Goal: Check status: Check status

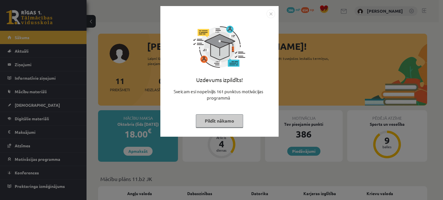
click at [272, 16] on img "Close" at bounding box center [270, 14] width 9 height 9
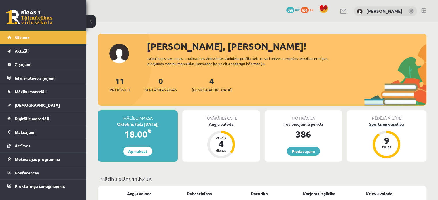
click at [380, 144] on div "9" at bounding box center [386, 140] width 17 height 9
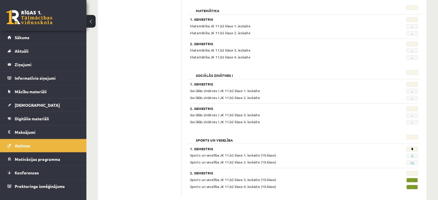
scroll to position [555, 0]
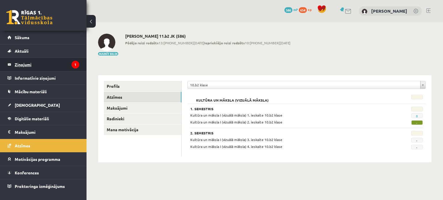
click at [45, 68] on legend "Ziņojumi 1" at bounding box center [47, 64] width 65 height 13
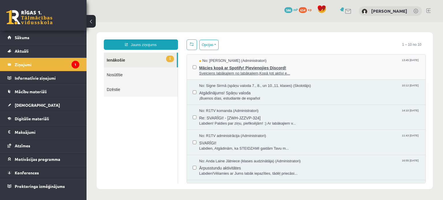
click at [219, 71] on span "Sveiciens labākajiem no labākajiem,Kopā ļoti aktīvi e..." at bounding box center [309, 73] width 220 height 5
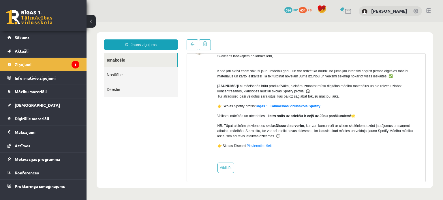
scroll to position [42, 0]
click at [20, 32] on link "Sākums" at bounding box center [43, 37] width 72 height 13
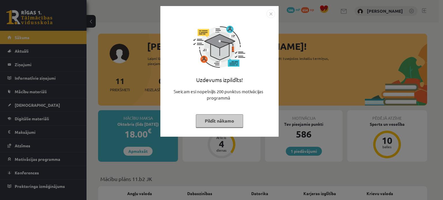
click at [272, 14] on img "Close" at bounding box center [270, 14] width 9 height 9
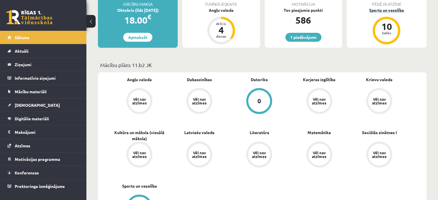
scroll to position [71, 0]
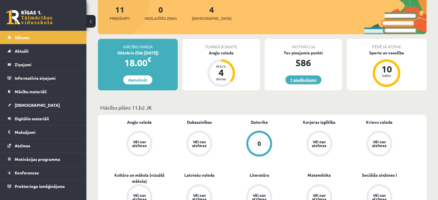
click at [296, 83] on link "1 piedāvājumi" at bounding box center [304, 80] width 36 height 9
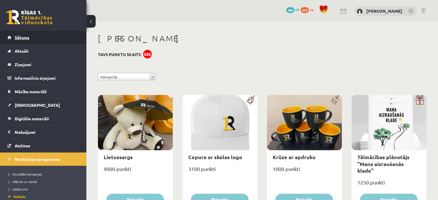
click at [42, 38] on link "Sākums" at bounding box center [43, 37] width 72 height 13
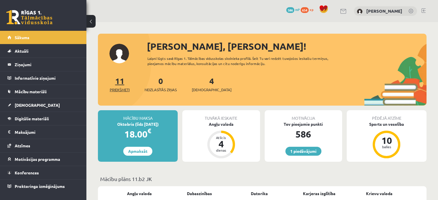
click at [118, 85] on link "11 Priekšmeti" at bounding box center [120, 84] width 20 height 17
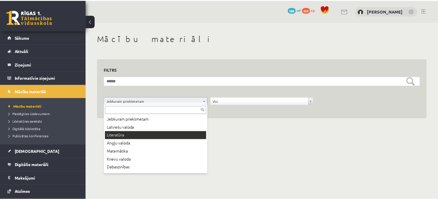
scroll to position [39, 0]
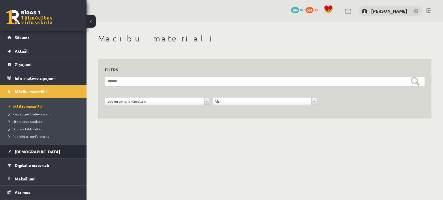
click at [31, 152] on span "[DEMOGRAPHIC_DATA]" at bounding box center [37, 151] width 45 height 5
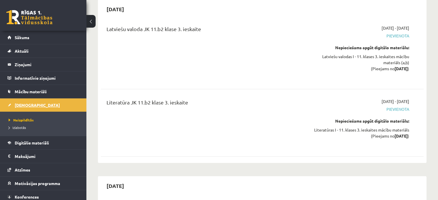
scroll to position [2746, 0]
click at [20, 125] on link "Izlabotās" at bounding box center [45, 127] width 72 height 5
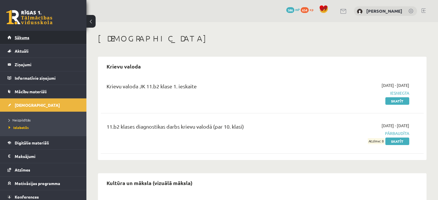
click at [19, 42] on link "Sākums" at bounding box center [43, 37] width 72 height 13
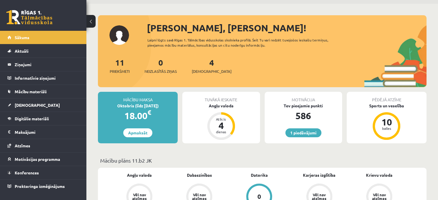
scroll to position [19, 0]
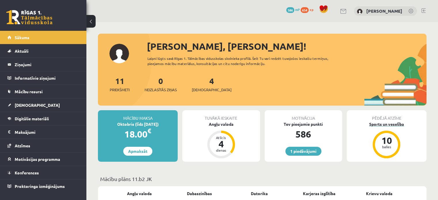
click at [384, 131] on div "10 balles" at bounding box center [387, 145] width 28 height 28
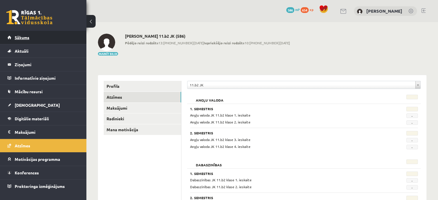
click at [38, 39] on link "Sākums" at bounding box center [43, 37] width 72 height 13
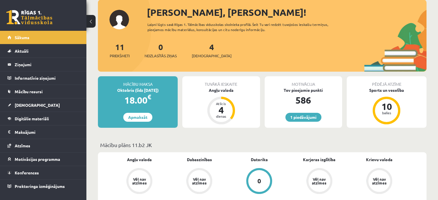
scroll to position [37, 0]
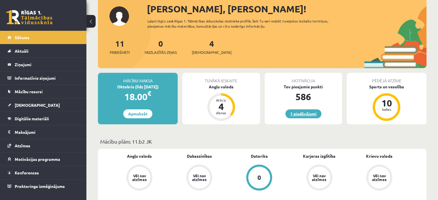
click at [310, 115] on link "1 piedāvājumi" at bounding box center [304, 114] width 36 height 9
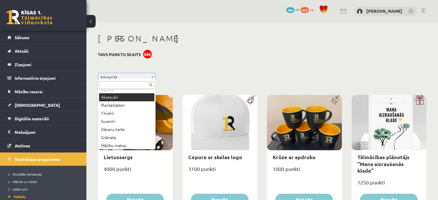
scroll to position [31, 0]
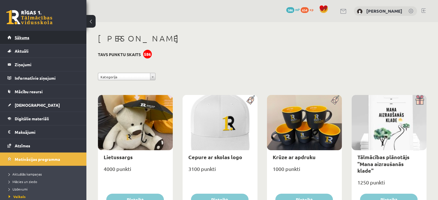
click at [51, 34] on link "Sākums" at bounding box center [43, 37] width 72 height 13
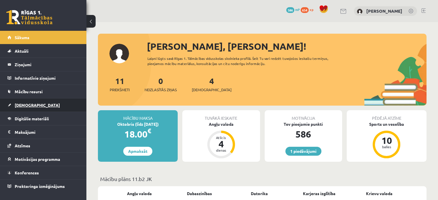
click at [23, 107] on span "[DEMOGRAPHIC_DATA]" at bounding box center [37, 105] width 45 height 5
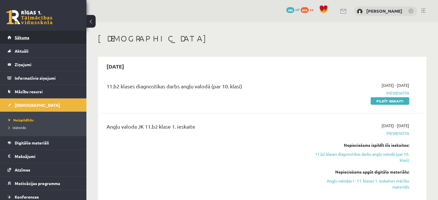
click at [36, 39] on link "Sākums" at bounding box center [43, 37] width 72 height 13
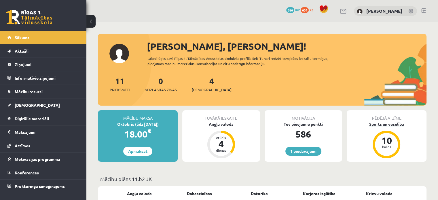
click at [386, 131] on div "10 balles" at bounding box center [387, 145] width 28 height 28
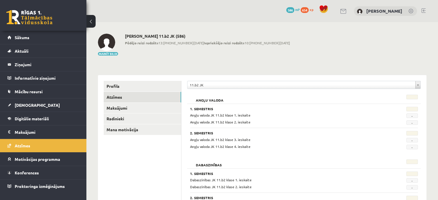
click at [382, 125] on div "Angļu valoda JK 11.b2 klase 2. ieskaite" at bounding box center [284, 122] width 197 height 5
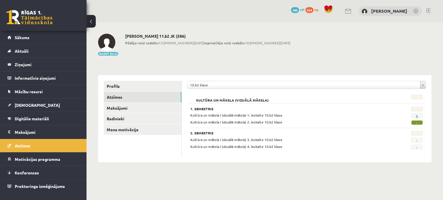
click at [417, 115] on link "8" at bounding box center [417, 116] width 2 height 5
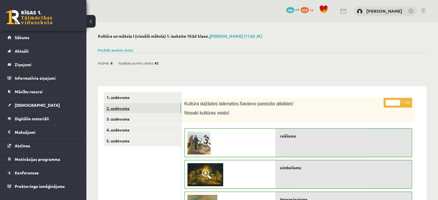
click at [122, 105] on link "2. uzdevums" at bounding box center [143, 108] width 78 height 11
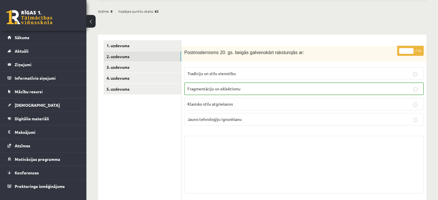
scroll to position [48, 0]
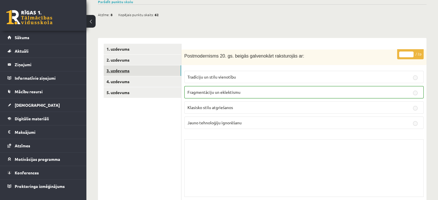
click at [149, 75] on link "3. uzdevums" at bounding box center [143, 70] width 78 height 11
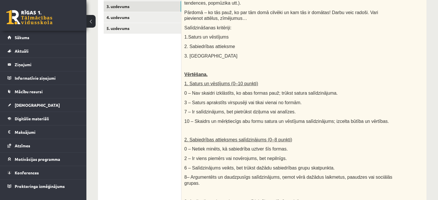
scroll to position [0, 0]
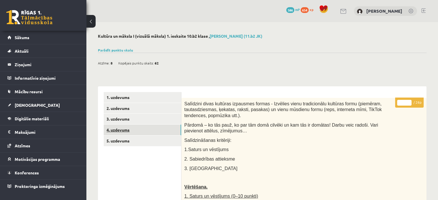
click at [112, 129] on link "4. uzdevums" at bounding box center [143, 130] width 78 height 11
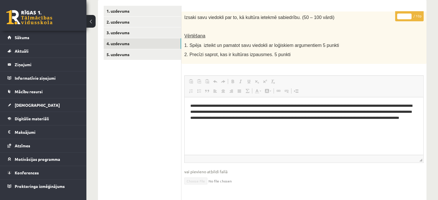
scroll to position [82, 0]
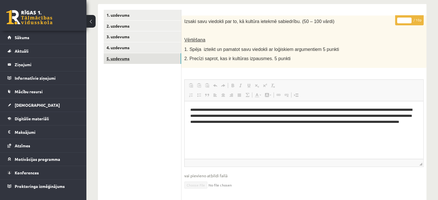
click at [130, 58] on link "5. uzdevums" at bounding box center [143, 58] width 78 height 11
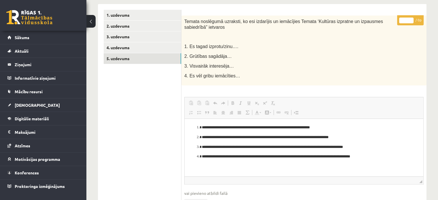
scroll to position [0, 0]
click at [148, 64] on ul "1. uzdevums 2. uzdevums 3. uzdevums 4. uzdevums 5. uzdevums" at bounding box center [143, 147] width 78 height 274
click at [135, 57] on link "5. uzdevums" at bounding box center [143, 58] width 78 height 11
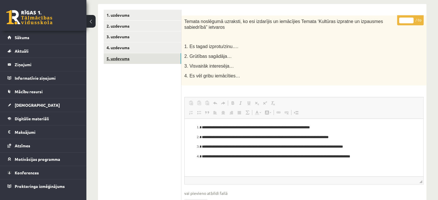
click at [136, 57] on link "5. uzdevums" at bounding box center [143, 58] width 78 height 11
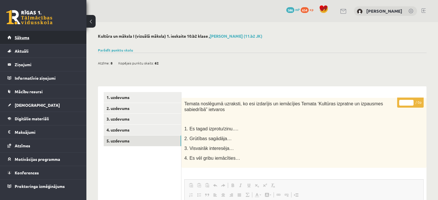
click at [35, 42] on link "Sākums" at bounding box center [43, 37] width 72 height 13
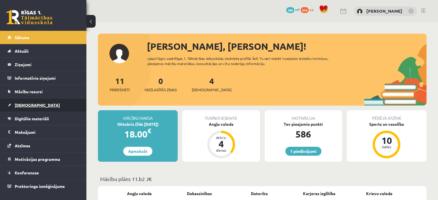
click at [19, 109] on link "[DEMOGRAPHIC_DATA]" at bounding box center [43, 105] width 72 height 13
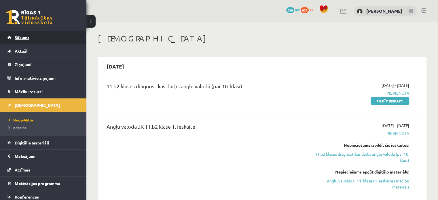
click at [46, 38] on link "Sākums" at bounding box center [43, 37] width 72 height 13
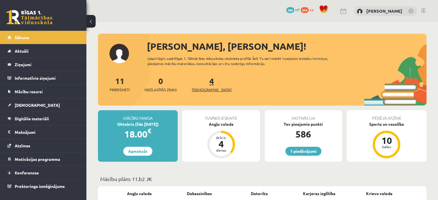
click at [203, 87] on span "[DEMOGRAPHIC_DATA]" at bounding box center [212, 90] width 40 height 6
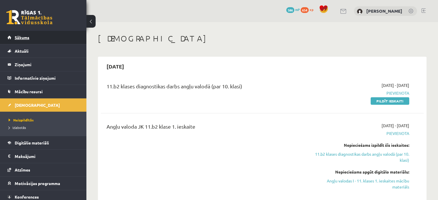
click at [40, 33] on link "Sākums" at bounding box center [43, 37] width 72 height 13
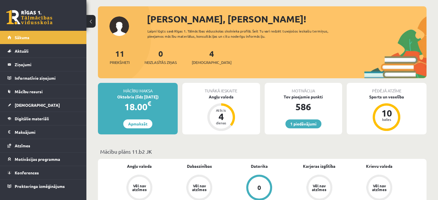
scroll to position [27, 0]
click at [93, 22] on button at bounding box center [90, 21] width 9 height 13
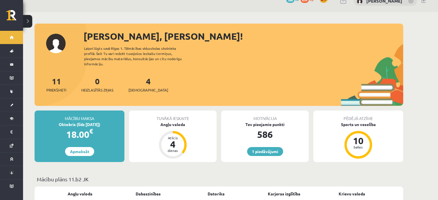
scroll to position [0, 0]
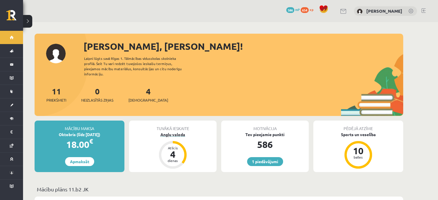
click at [165, 146] on div "Atlicis" at bounding box center [172, 147] width 17 height 3
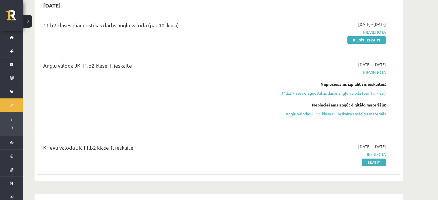
scroll to position [62, 0]
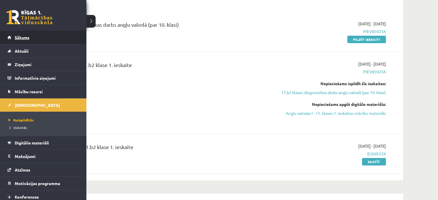
click at [16, 37] on span "Sākums" at bounding box center [22, 37] width 15 height 5
